Goal: Task Accomplishment & Management: Manage account settings

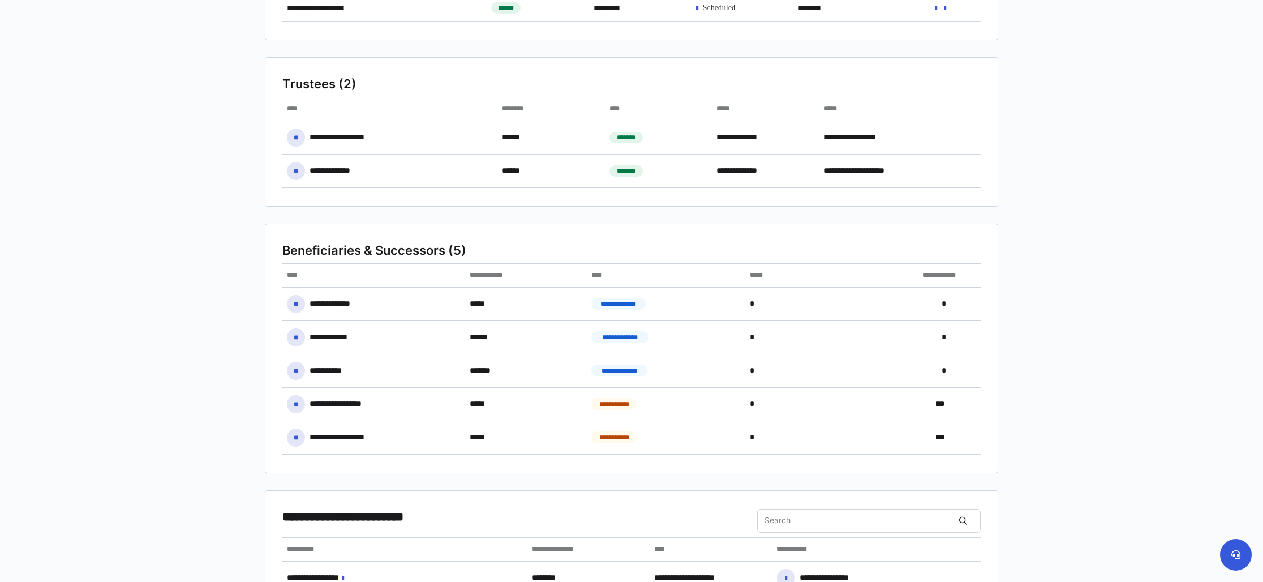
scroll to position [188, 0]
click at [534, 336] on div "******" at bounding box center [526, 336] width 122 height 24
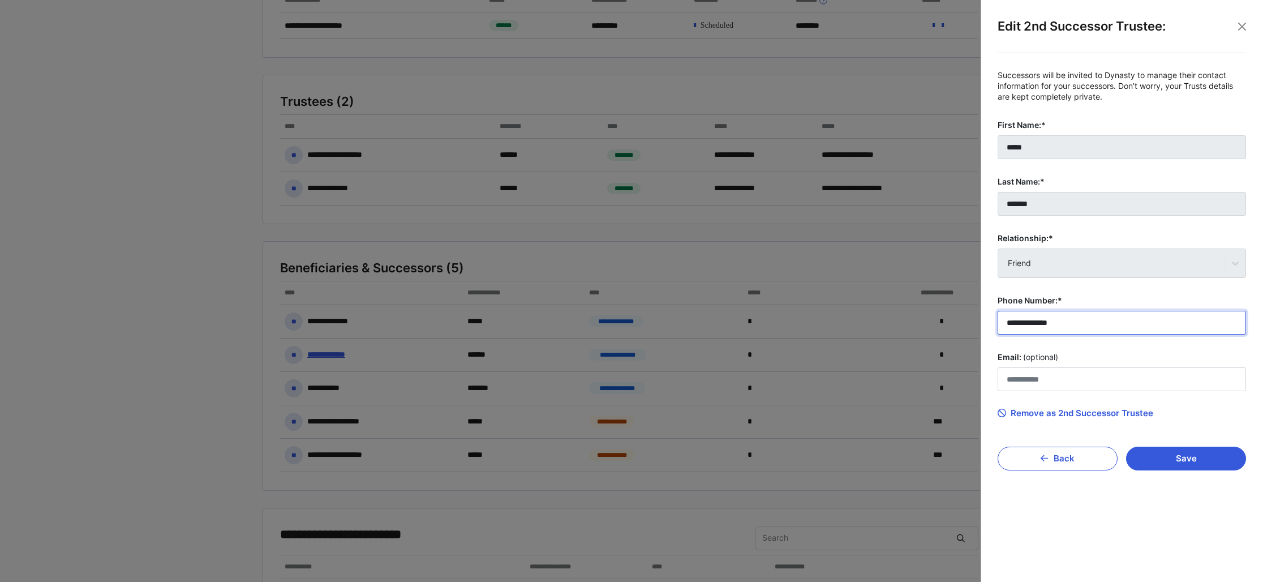
click at [1067, 325] on input "**********" at bounding box center [1122, 323] width 248 height 24
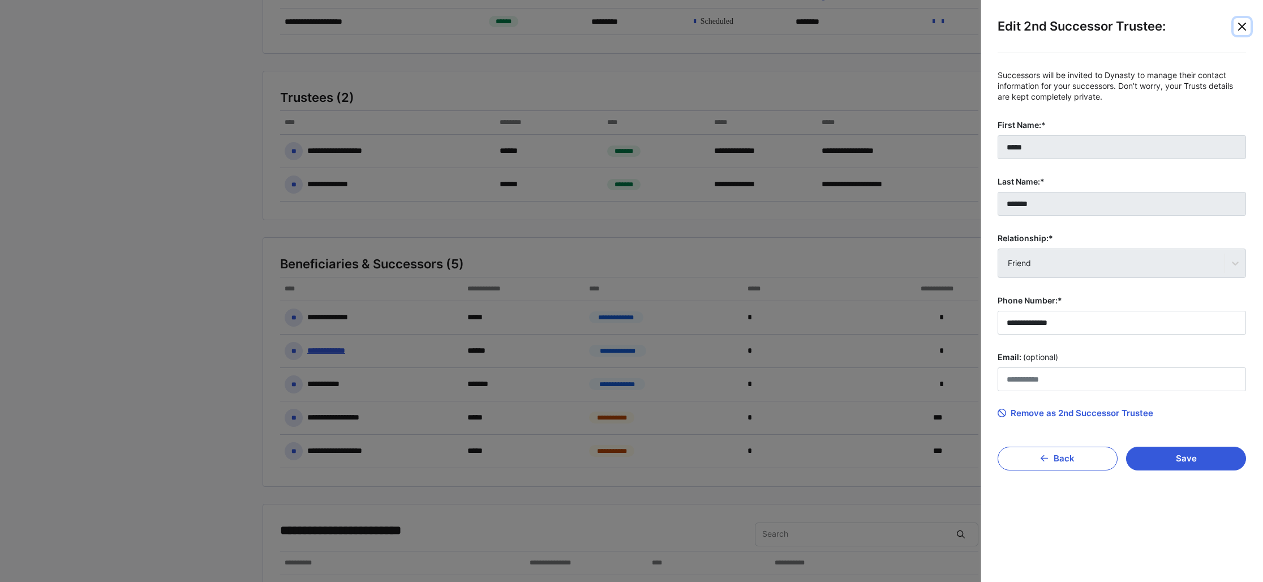
click at [1241, 25] on button "Close" at bounding box center [1242, 26] width 17 height 17
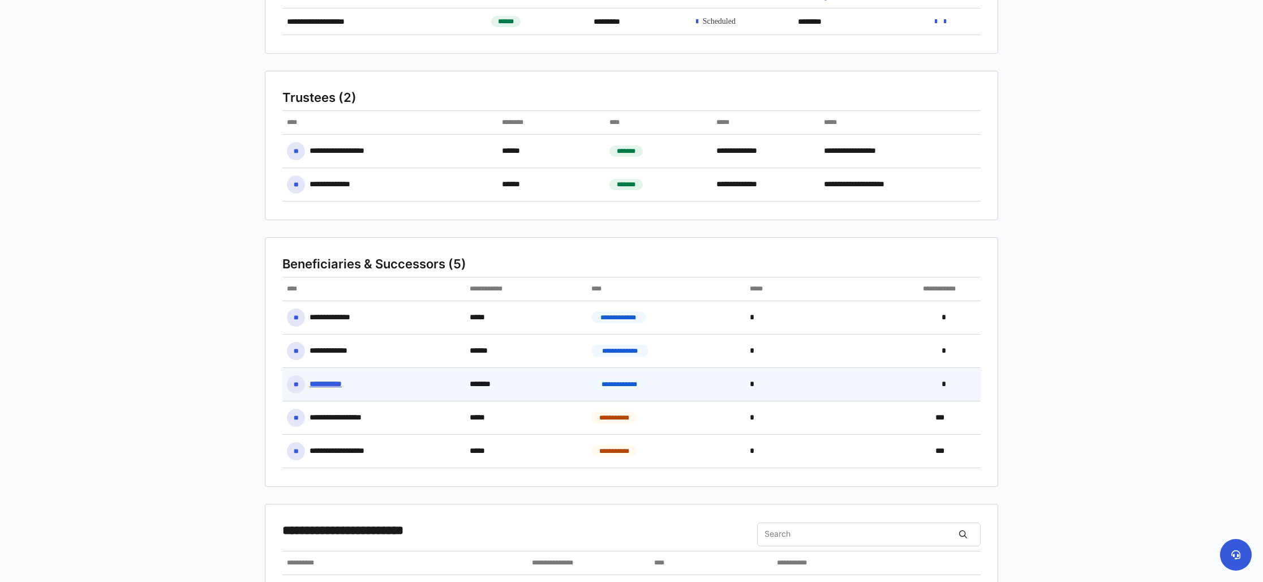
click at [454, 394] on div "**********" at bounding box center [373, 384] width 183 height 33
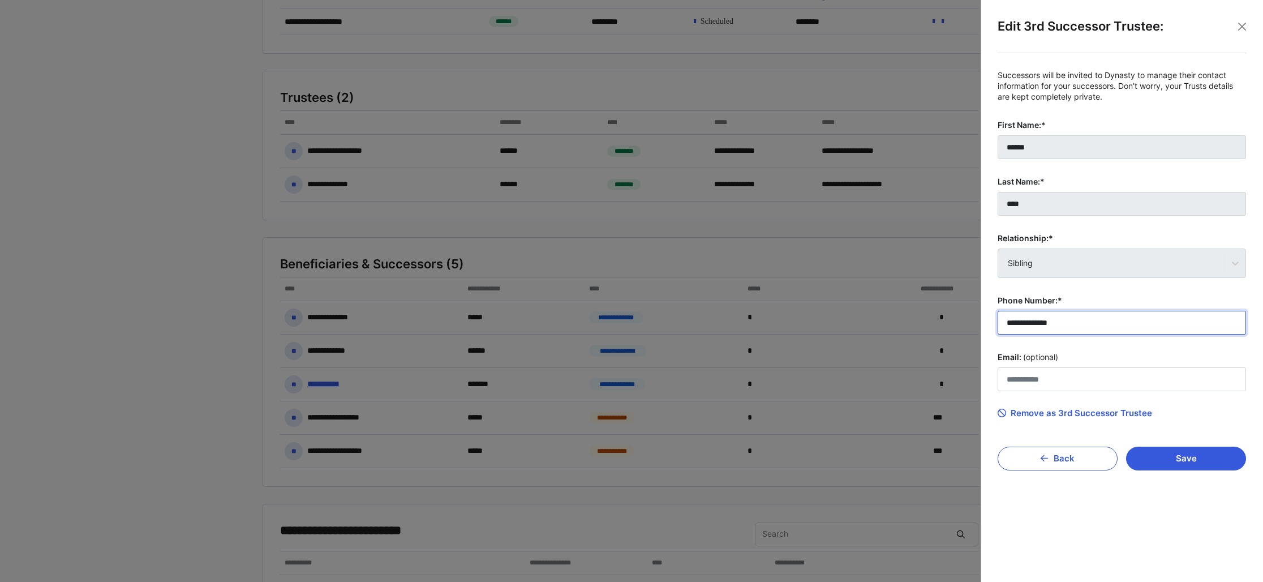
click at [1079, 321] on input "**********" at bounding box center [1122, 323] width 248 height 24
click at [1240, 24] on button "Close" at bounding box center [1242, 26] width 17 height 17
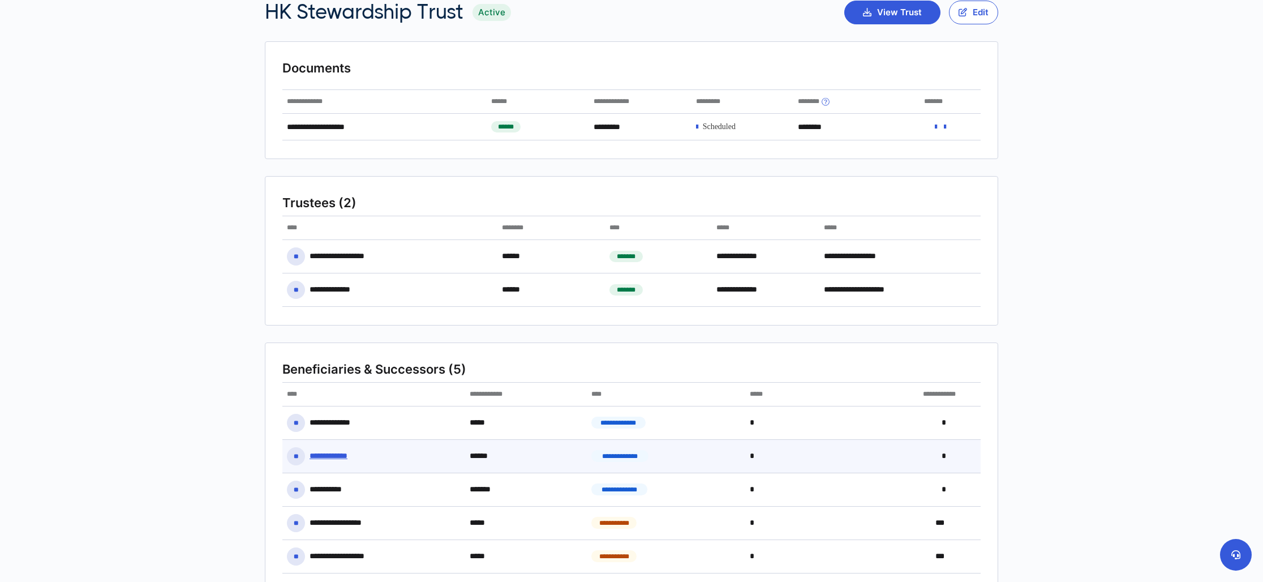
scroll to position [0, 0]
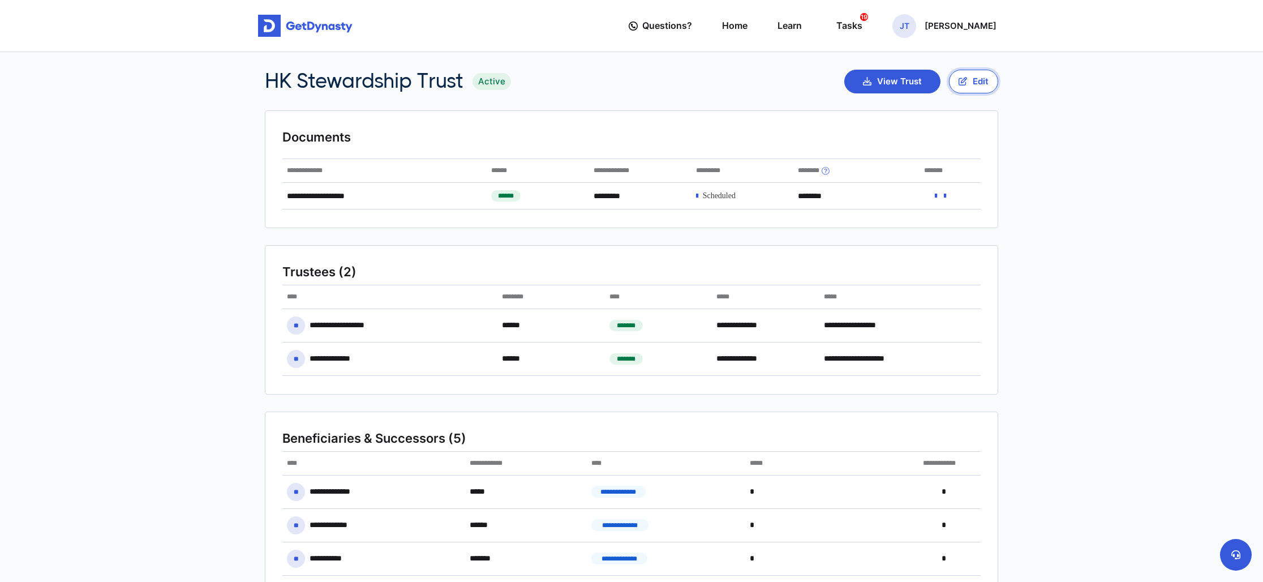
click at [973, 77] on button "Edit" at bounding box center [973, 82] width 49 height 24
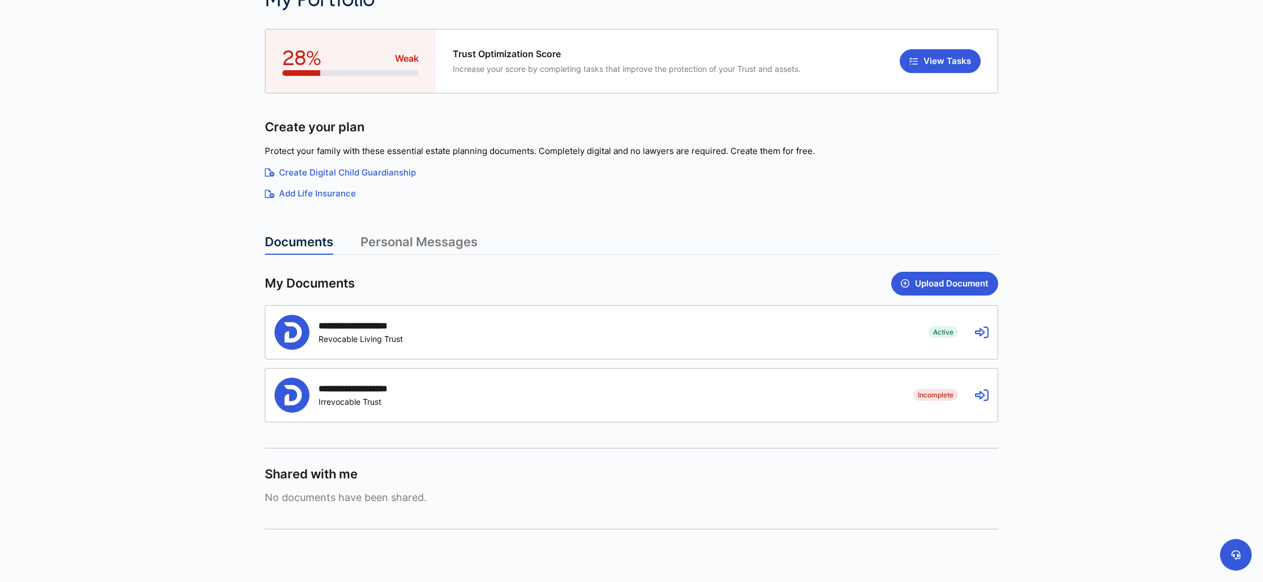
scroll to position [83, 0]
click at [369, 323] on div "**********" at bounding box center [367, 324] width 96 height 11
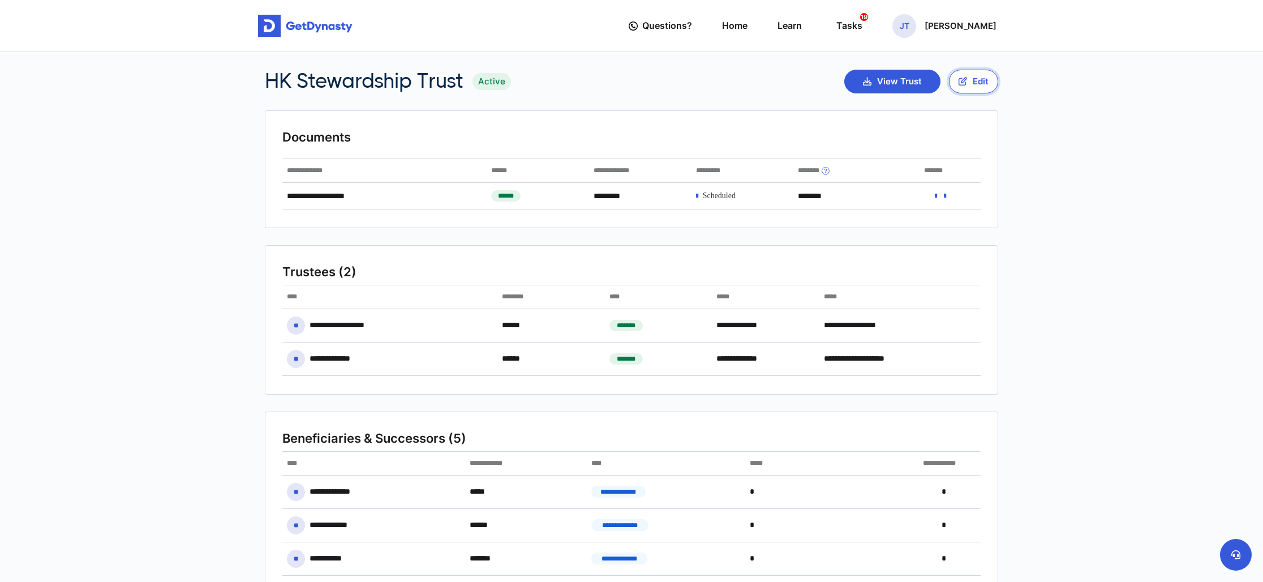
click at [970, 78] on button "Edit" at bounding box center [973, 82] width 49 height 24
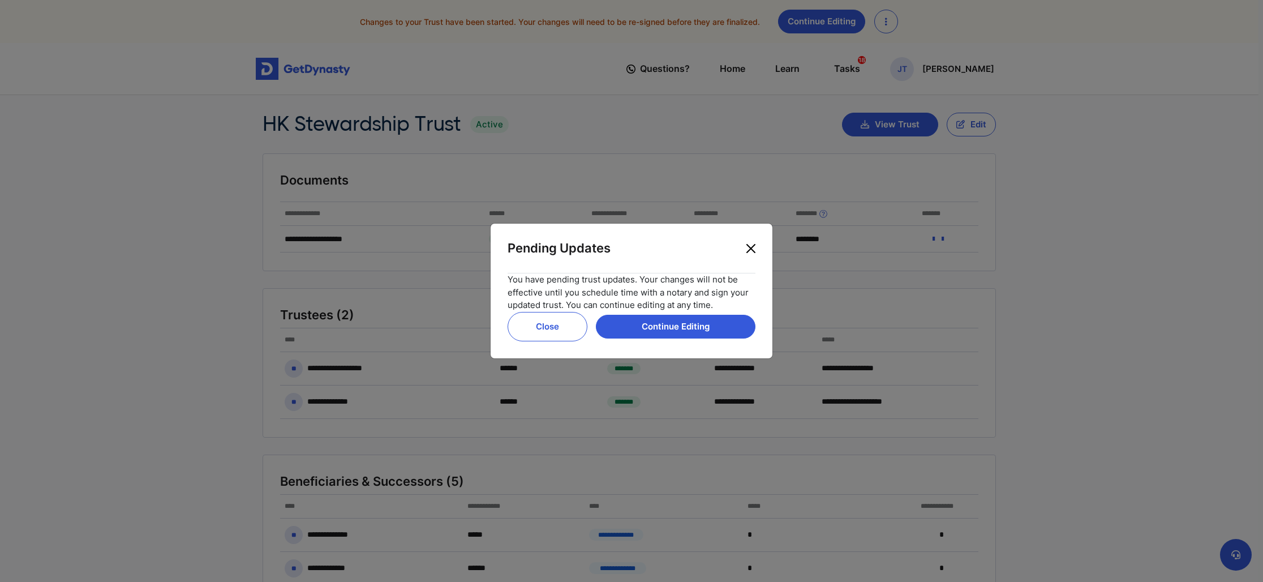
click at [751, 246] on button "Close" at bounding box center [751, 248] width 18 height 18
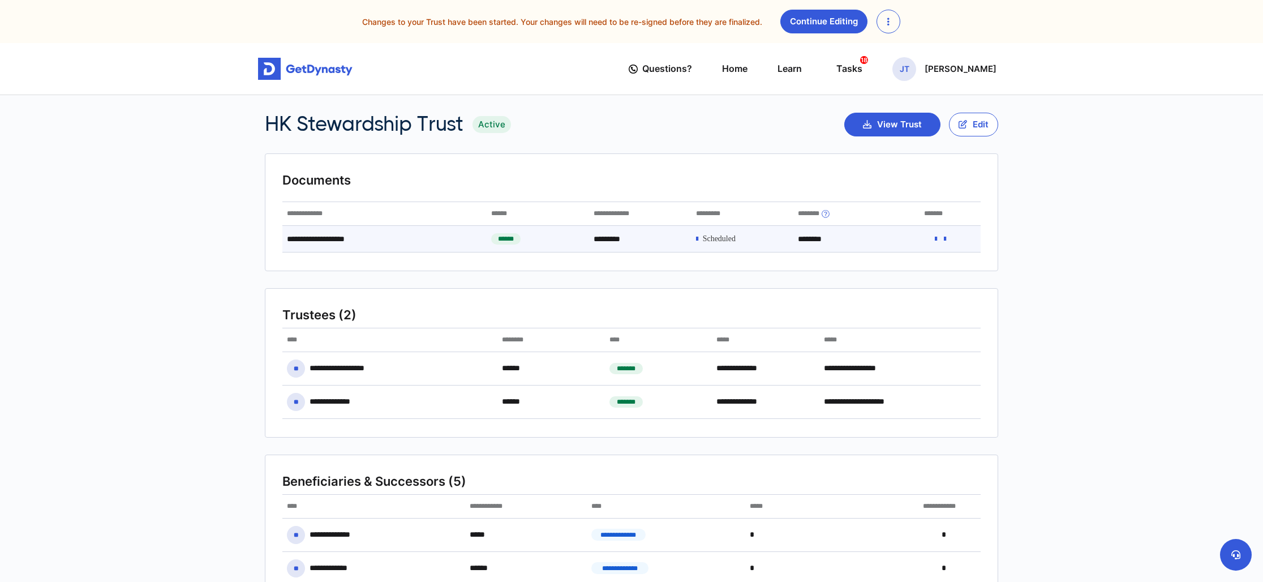
click at [935, 238] on icon at bounding box center [936, 239] width 2 height 8
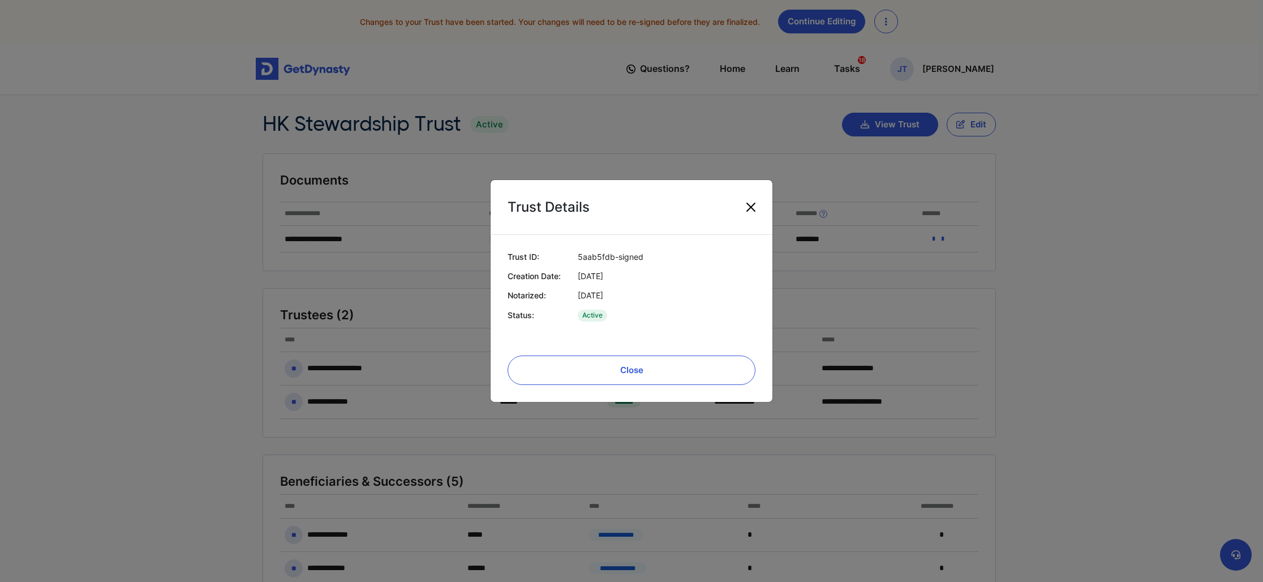
click at [749, 204] on button "Close" at bounding box center [751, 207] width 18 height 18
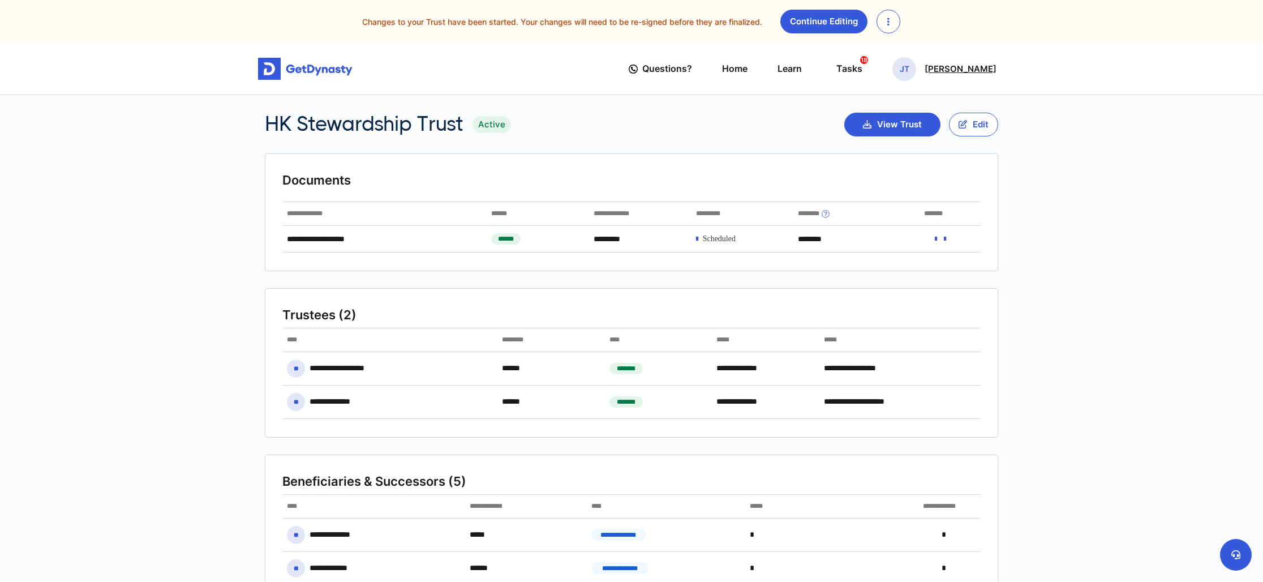
click at [934, 75] on div "JT Jackelynn Taff" at bounding box center [944, 69] width 104 height 24
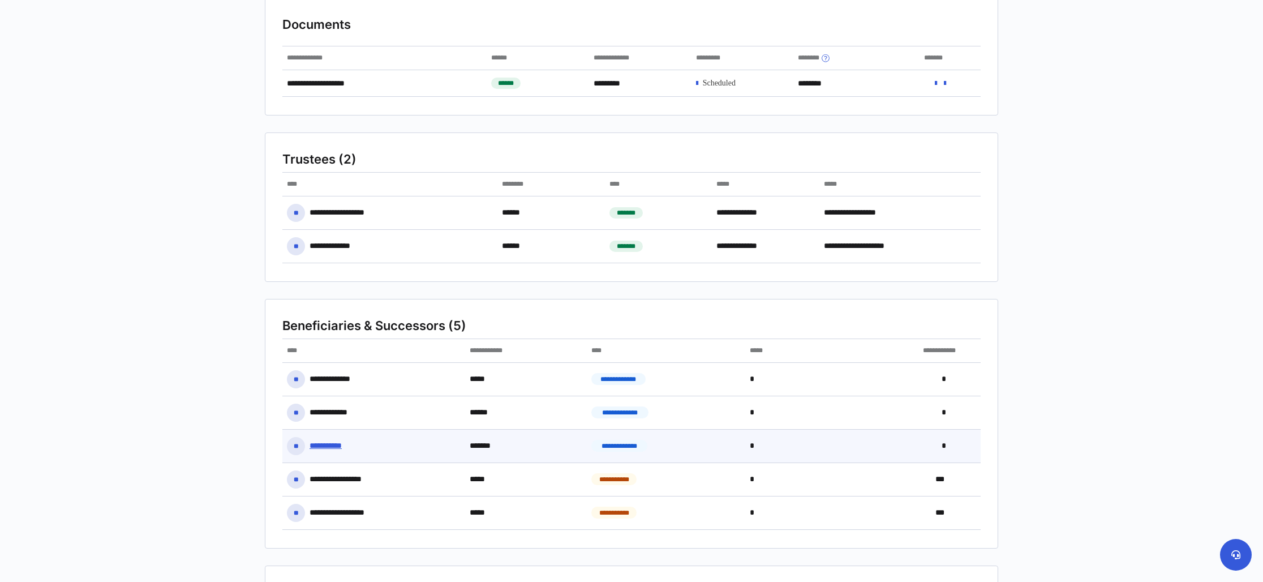
scroll to position [154, 0]
click at [333, 436] on div "**********" at bounding box center [373, 447] width 183 height 33
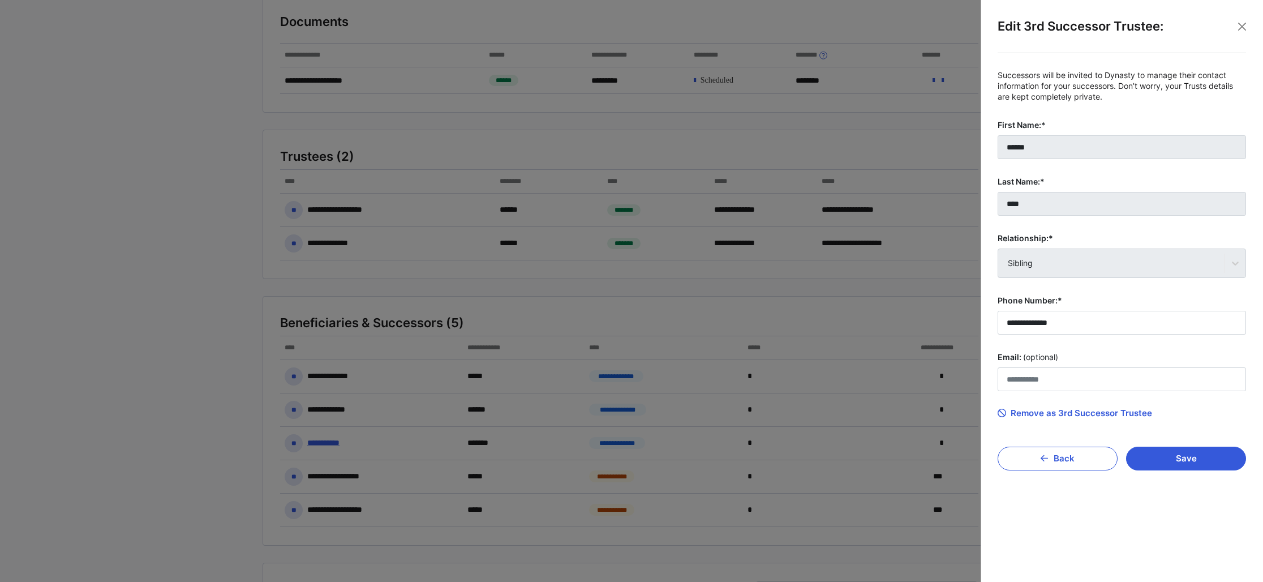
scroll to position [159, 0]
click at [1025, 411] on span "Remove as 3rd Successor Trustee" at bounding box center [1075, 413] width 154 height 10
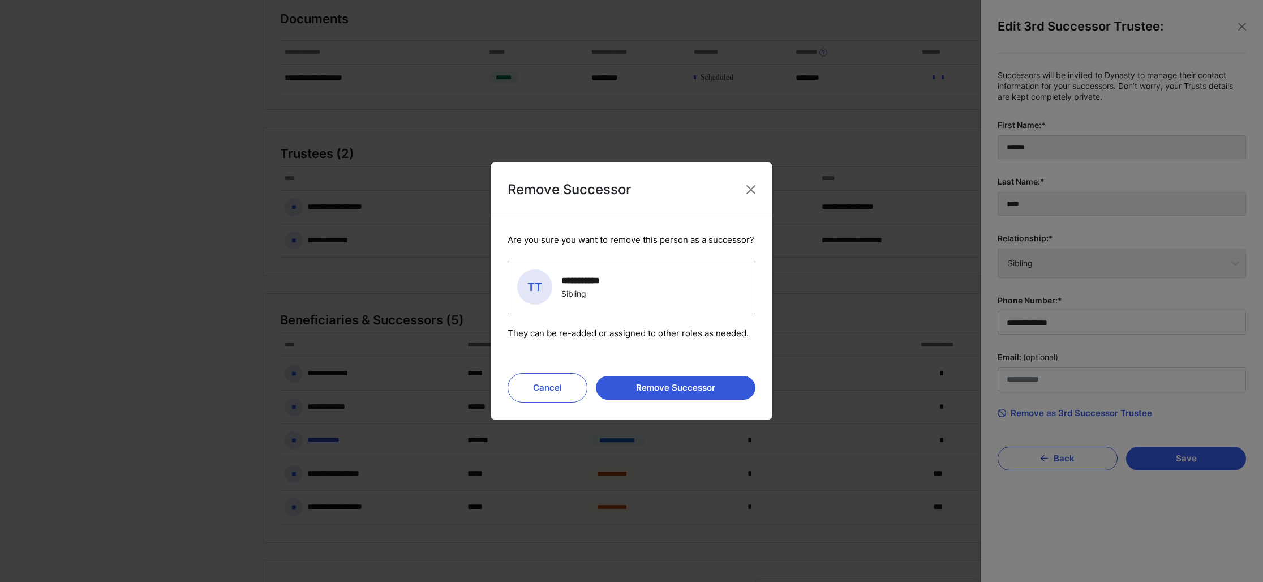
scroll to position [162, 0]
click at [674, 387] on button "Remove Successor" at bounding box center [676, 388] width 160 height 24
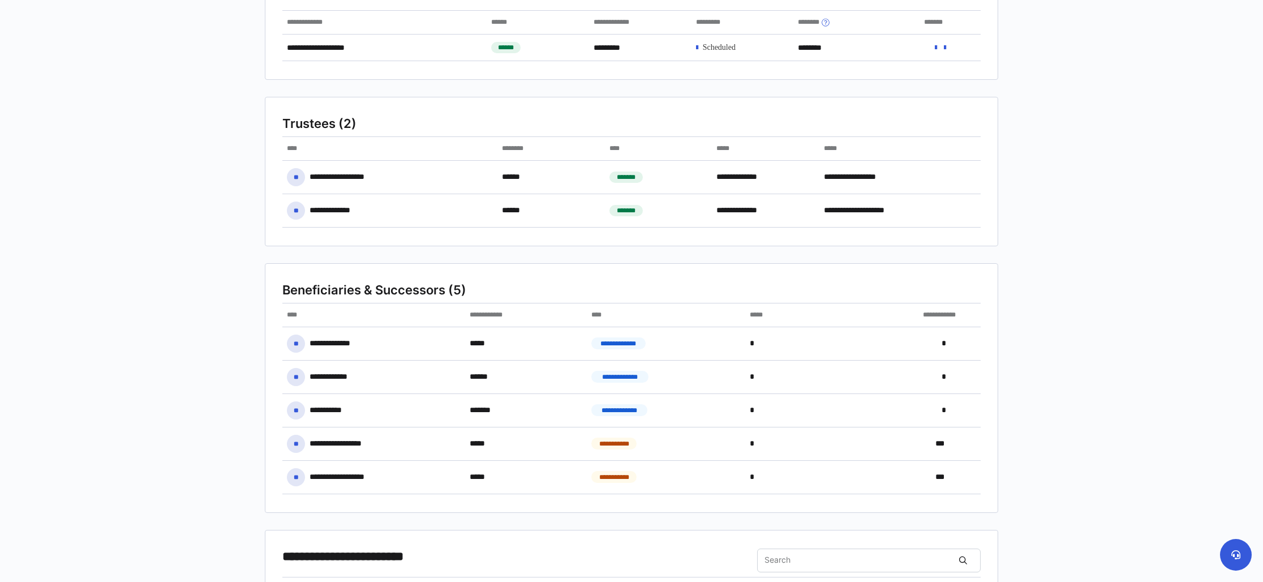
scroll to position [192, 0]
click at [343, 377] on div "**********" at bounding box center [331, 376] width 42 height 11
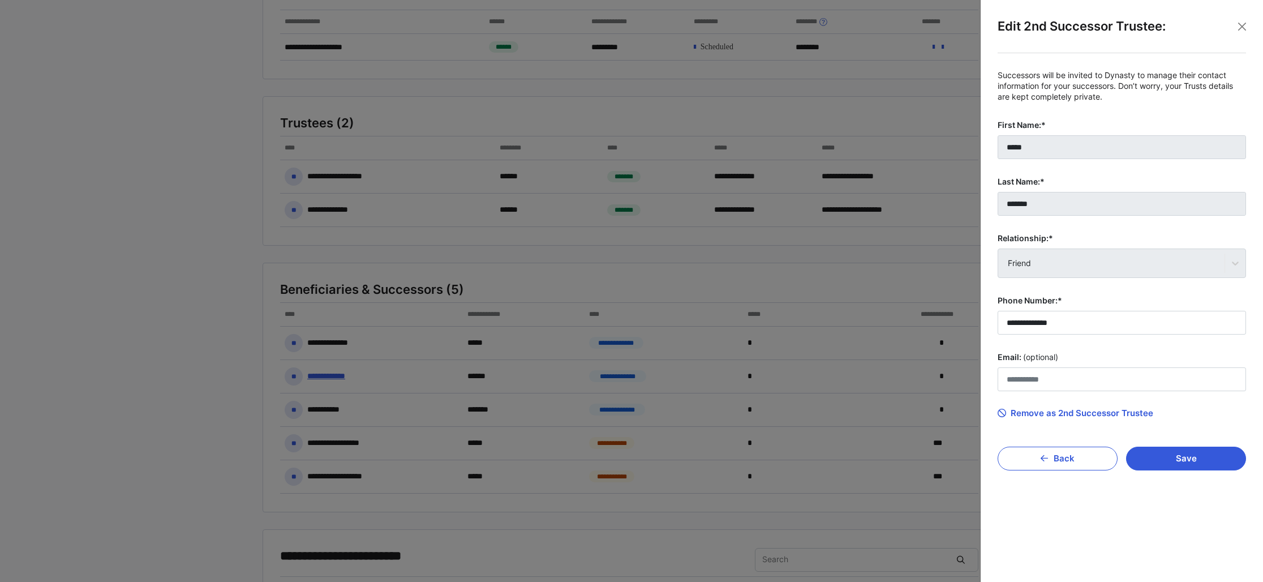
click at [1054, 414] on span "Remove as 2nd Successor Trustee" at bounding box center [1076, 413] width 156 height 10
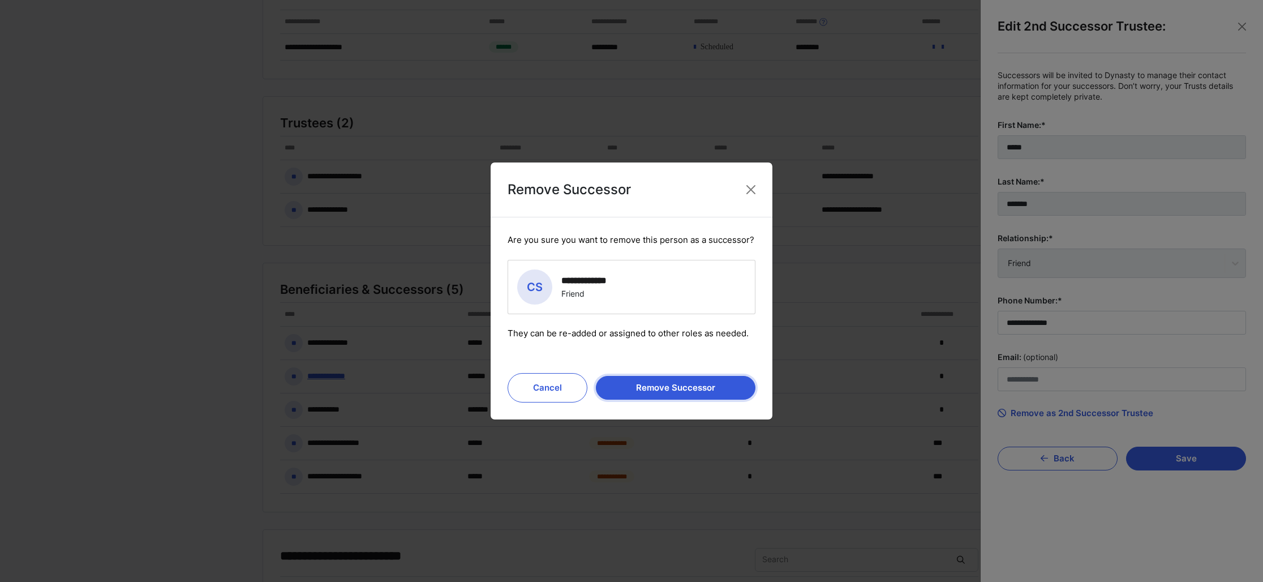
click at [694, 385] on button "Remove Successor" at bounding box center [676, 388] width 160 height 24
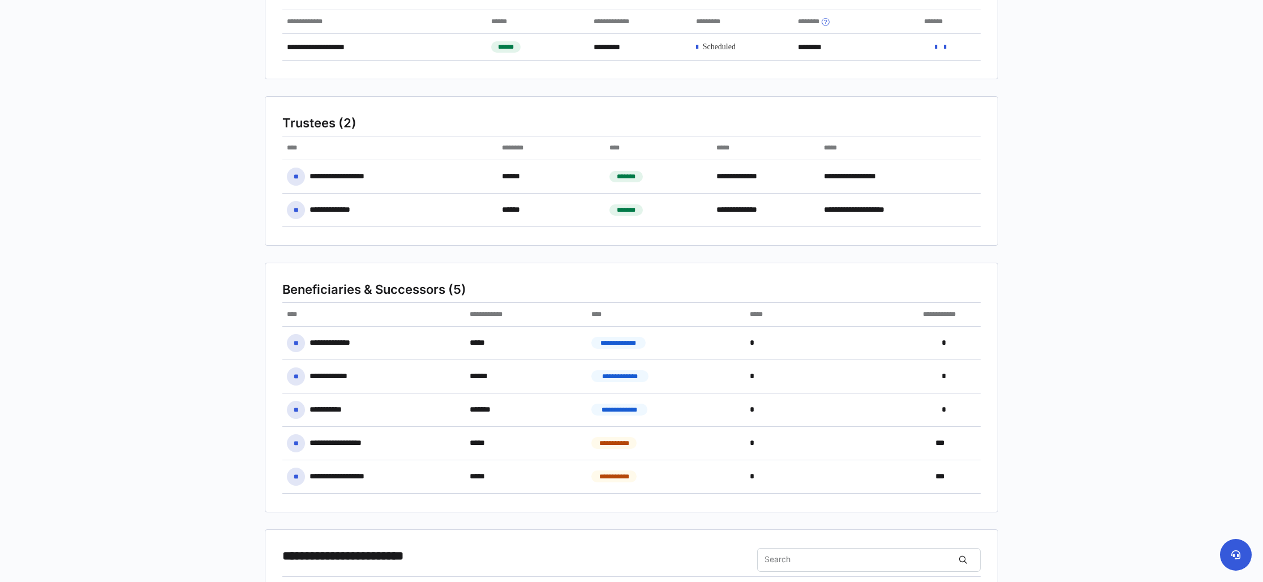
scroll to position [0, 0]
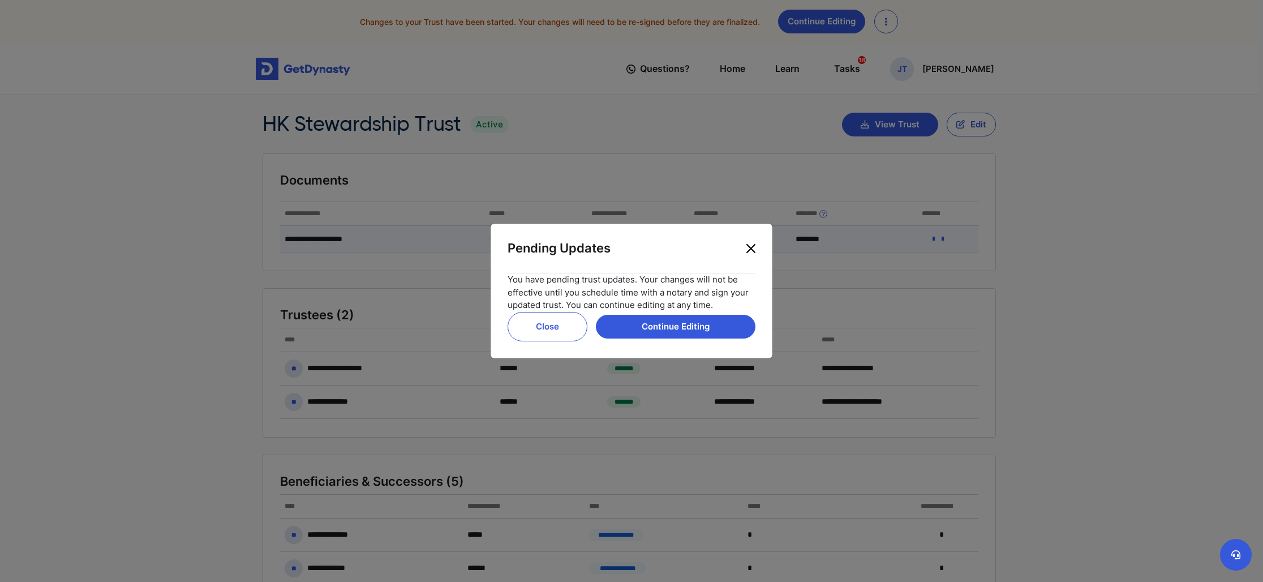
click at [747, 250] on button "Close" at bounding box center [751, 248] width 18 height 18
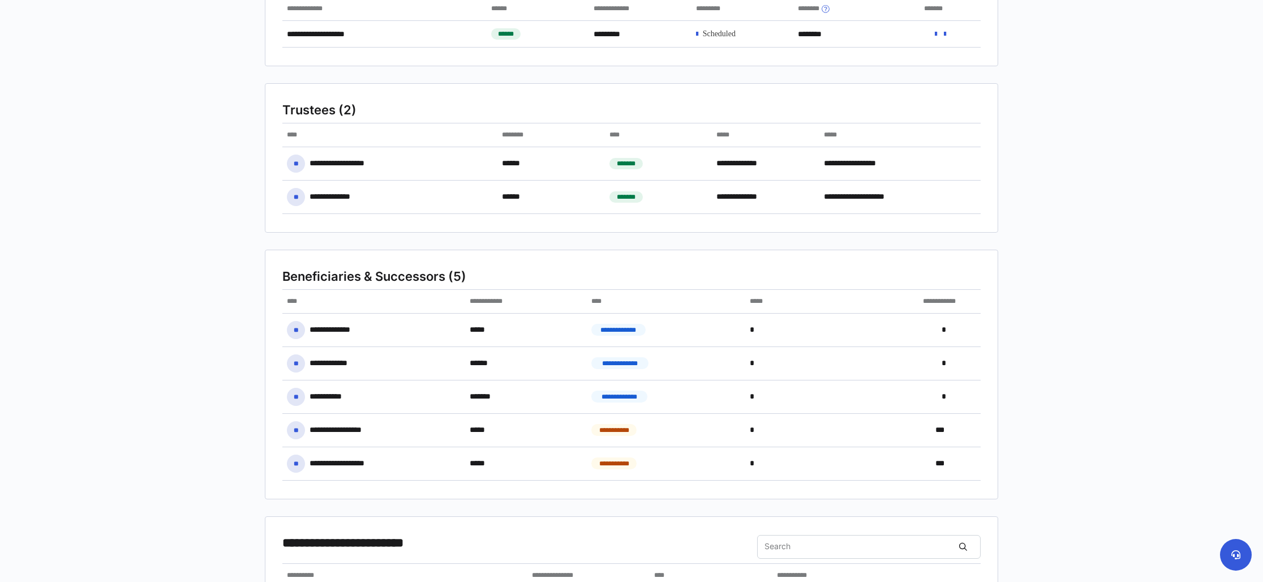
scroll to position [207, 0]
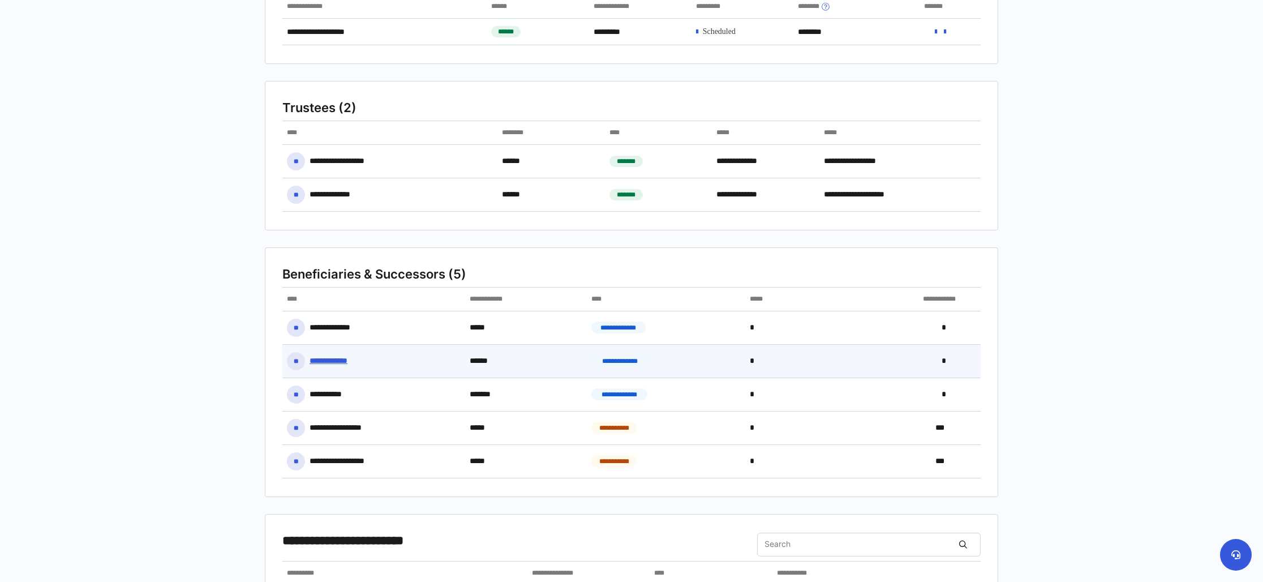
click at [355, 359] on icon at bounding box center [356, 361] width 2 height 8
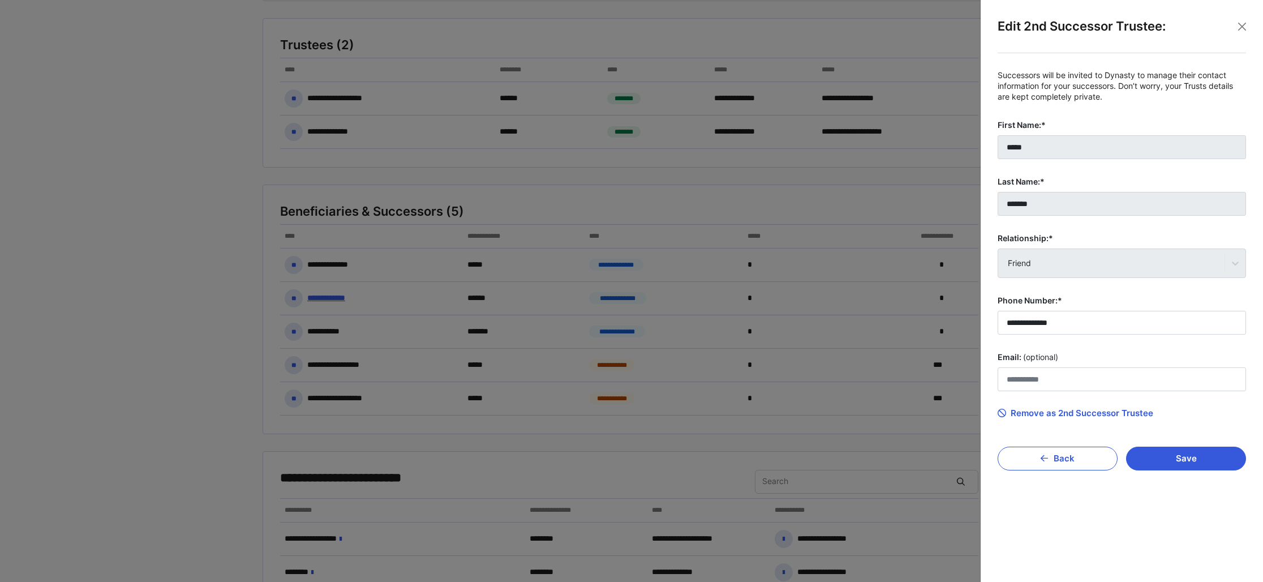
scroll to position [274, 0]
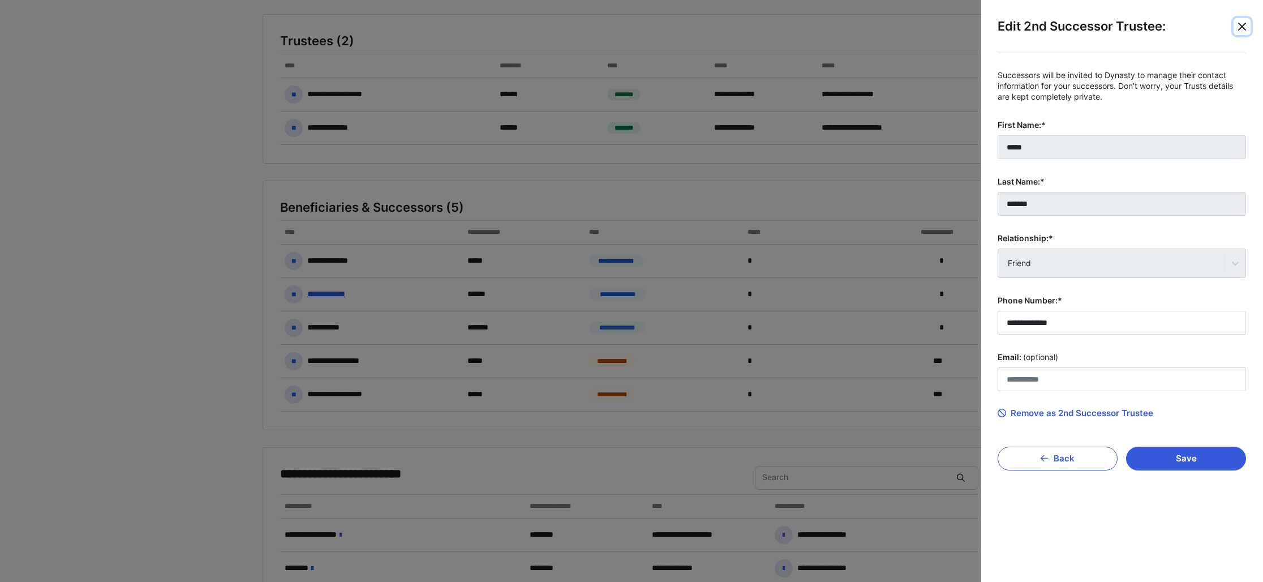
click at [1245, 25] on button "Close" at bounding box center [1242, 26] width 17 height 17
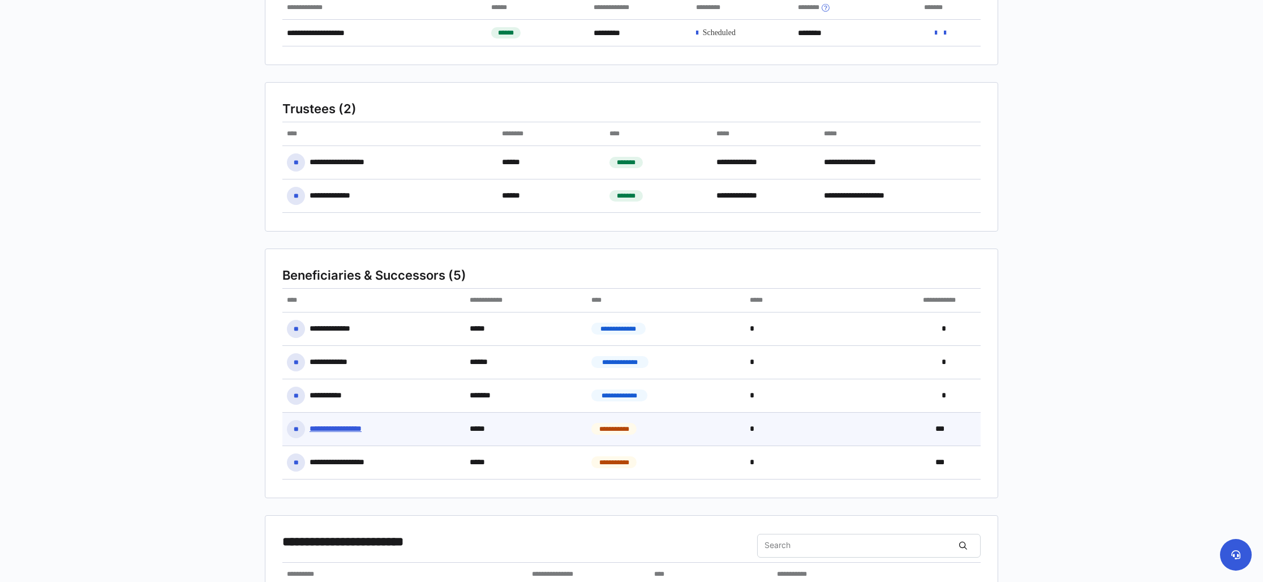
scroll to position [0, 0]
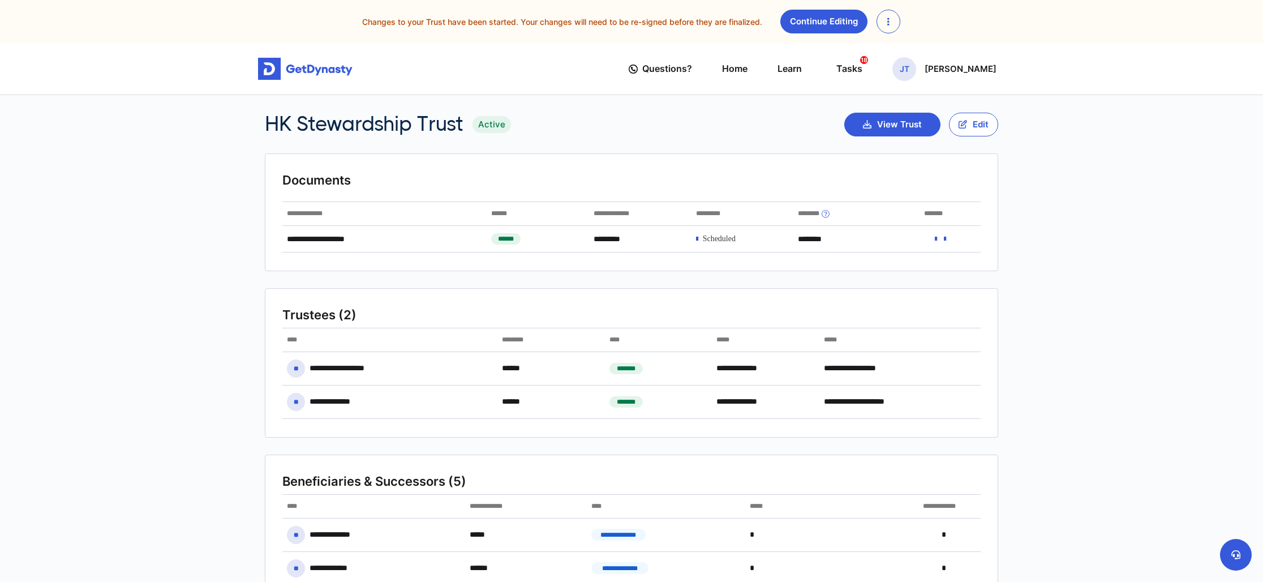
click at [903, 19] on div "Changes to your Trust have been started. Your changes will need to be re-signed…" at bounding box center [631, 22] width 1244 height 24
click at [891, 23] on button "button" at bounding box center [888, 22] width 24 height 24
click at [910, 48] on link "Discard Changes" at bounding box center [923, 49] width 93 height 18
click at [887, 27] on button "button" at bounding box center [888, 22] width 24 height 24
click at [912, 48] on link "Discard Changes" at bounding box center [923, 49] width 93 height 18
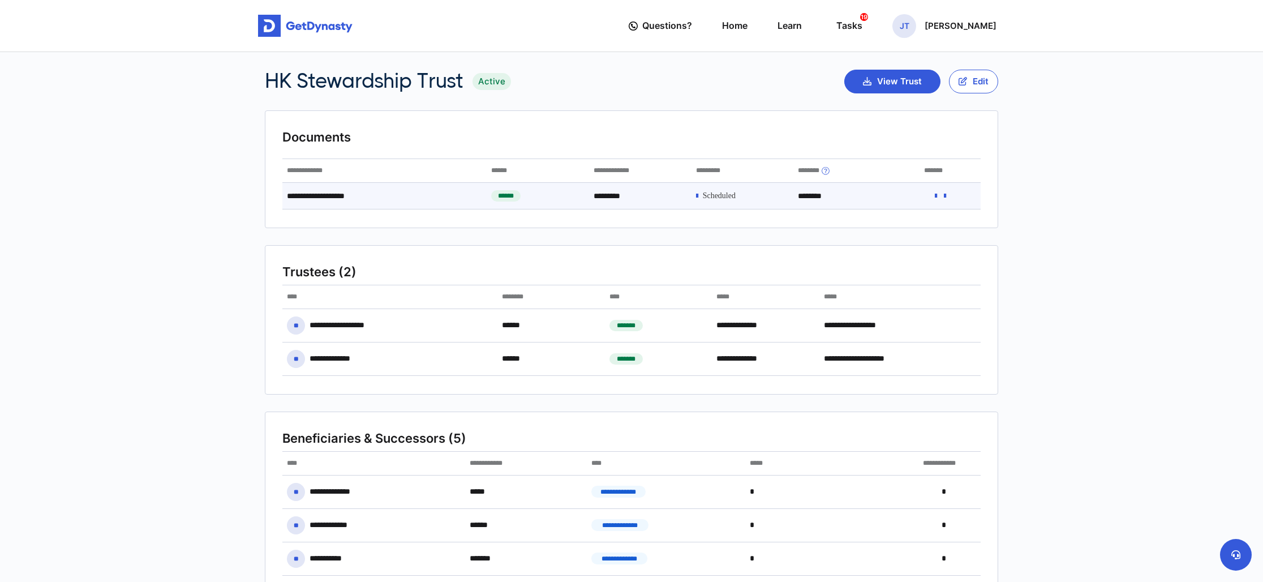
click at [698, 196] on icon at bounding box center [697, 196] width 2 height 8
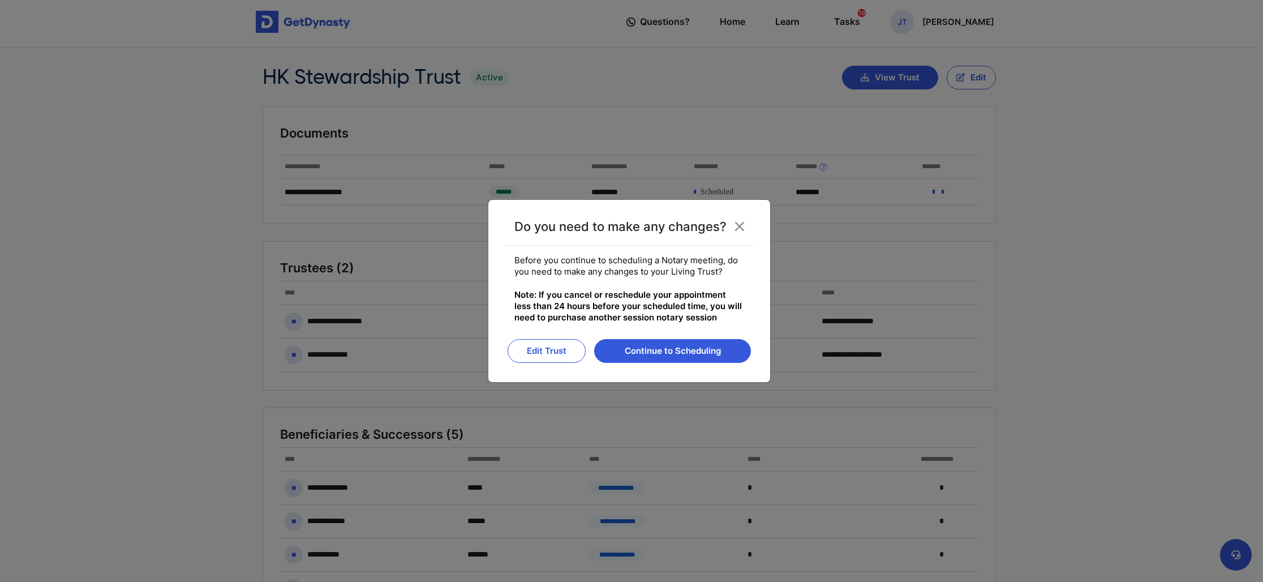
scroll to position [6, 0]
click at [686, 353] on button "Continue to Scheduling" at bounding box center [672, 351] width 157 height 24
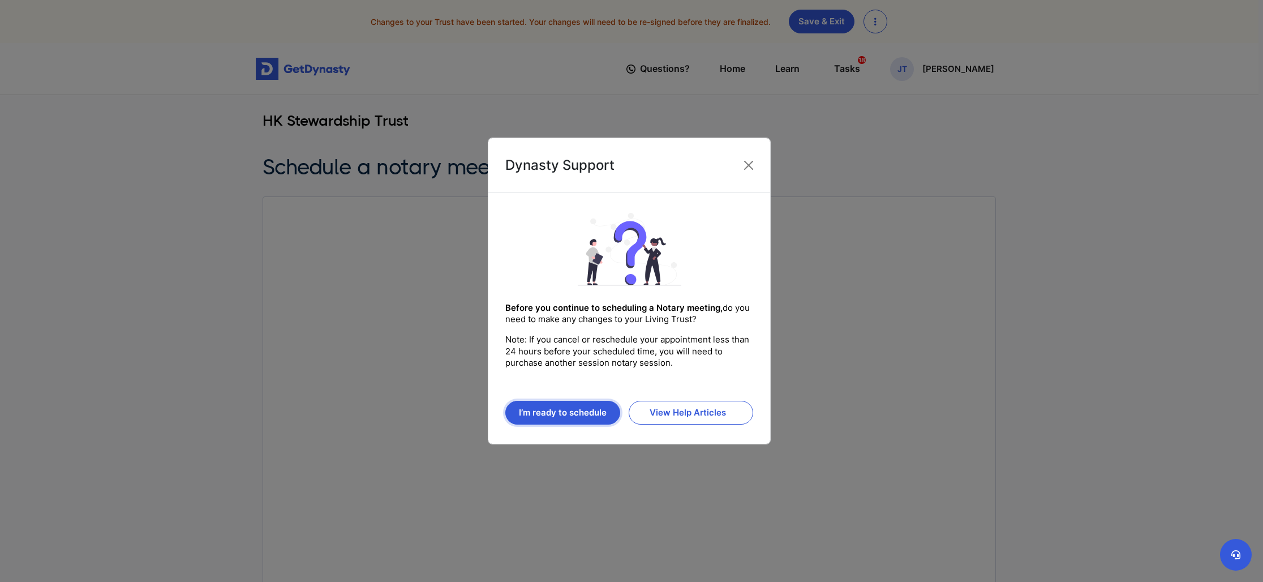
click at [568, 410] on button "I’m ready to schedule" at bounding box center [562, 413] width 115 height 24
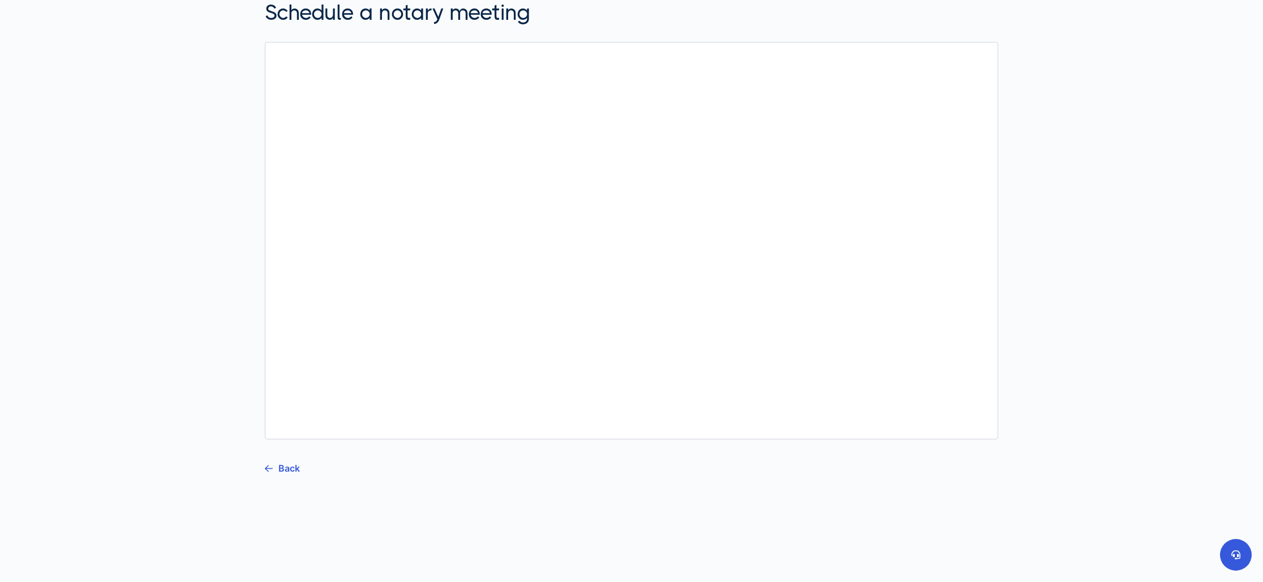
scroll to position [177, 0]
click at [277, 448] on link "Back" at bounding box center [282, 445] width 35 height 28
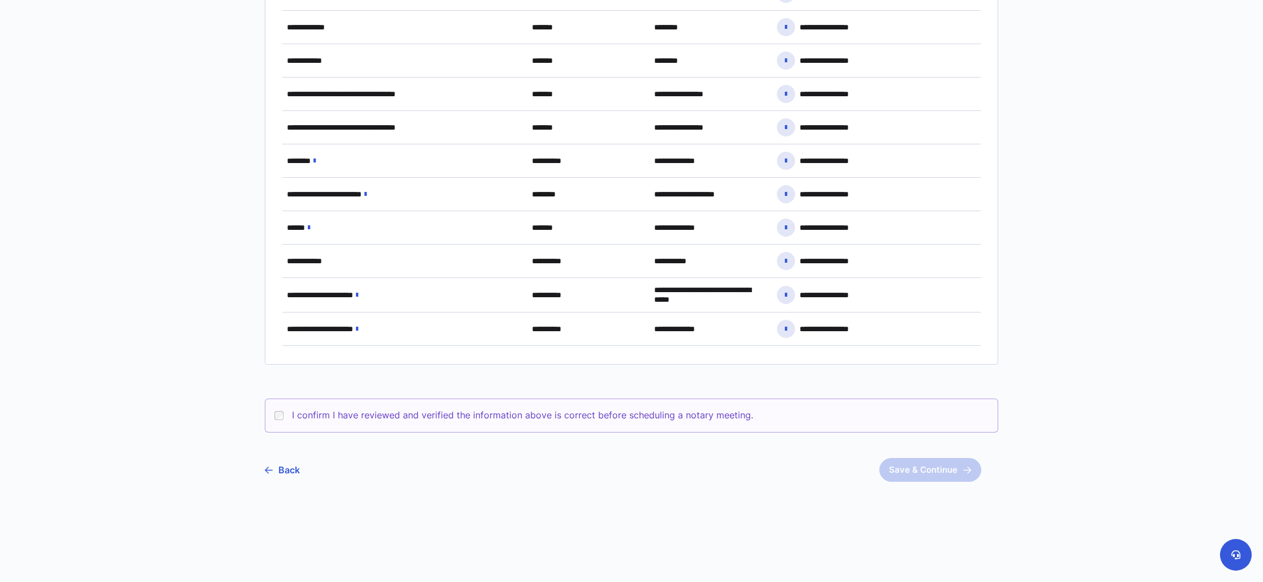
scroll to position [887, 0]
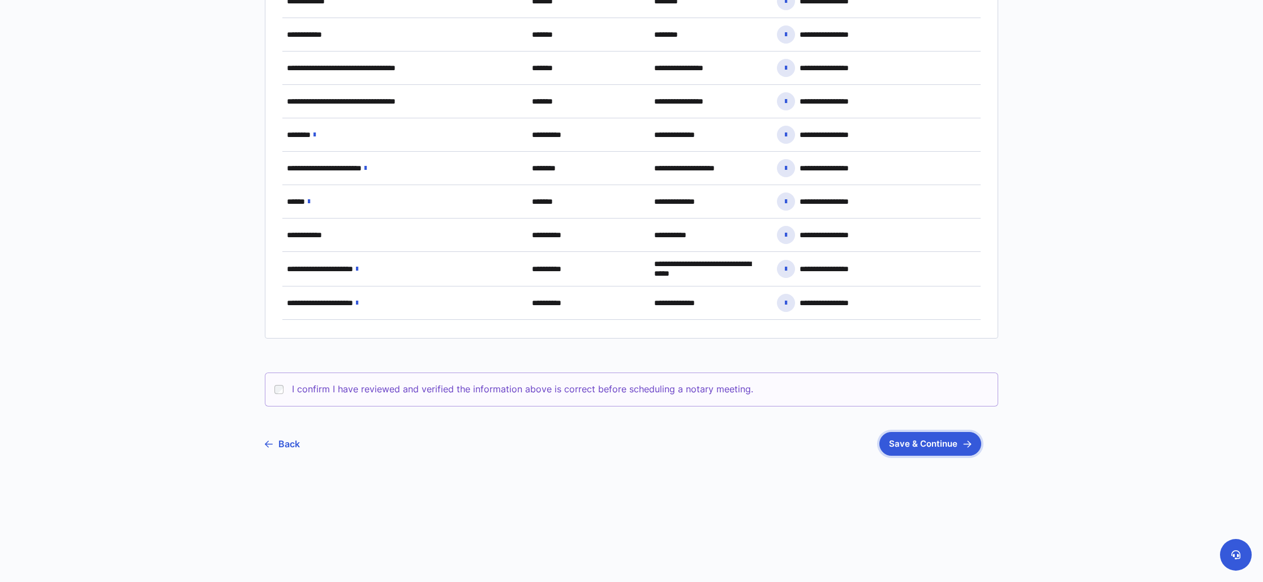
click at [966, 448] on button "Save & Continue" at bounding box center [930, 444] width 102 height 24
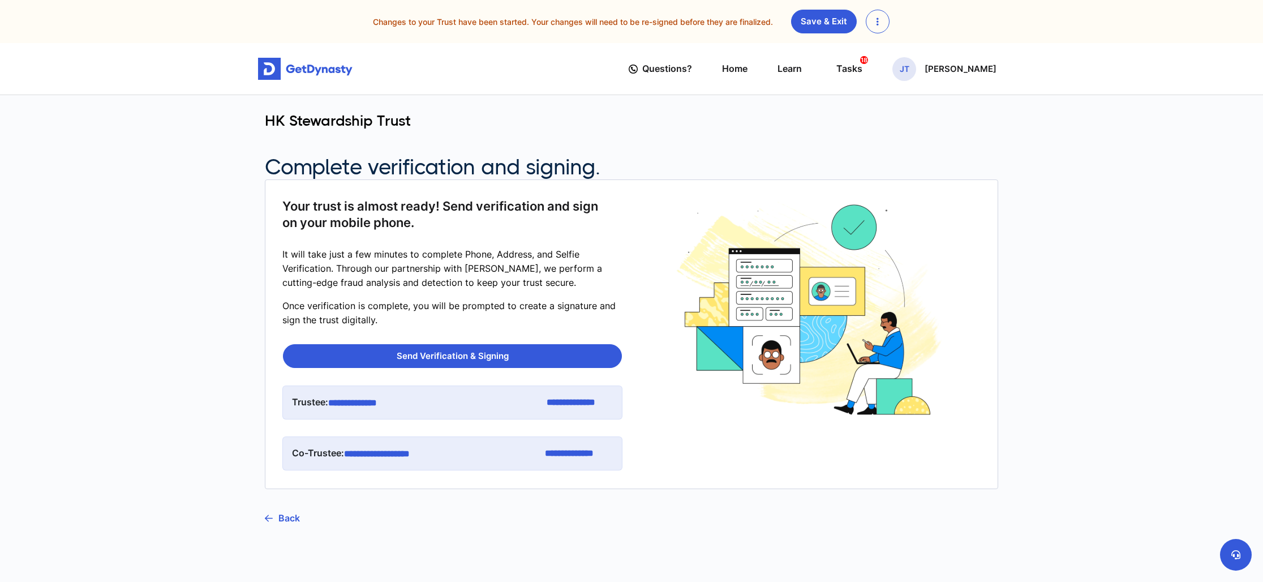
click at [880, 11] on button "button" at bounding box center [878, 22] width 24 height 24
click at [909, 41] on link "Discard Changes" at bounding box center [912, 49] width 93 height 18
